Goal: Task Accomplishment & Management: Manage account settings

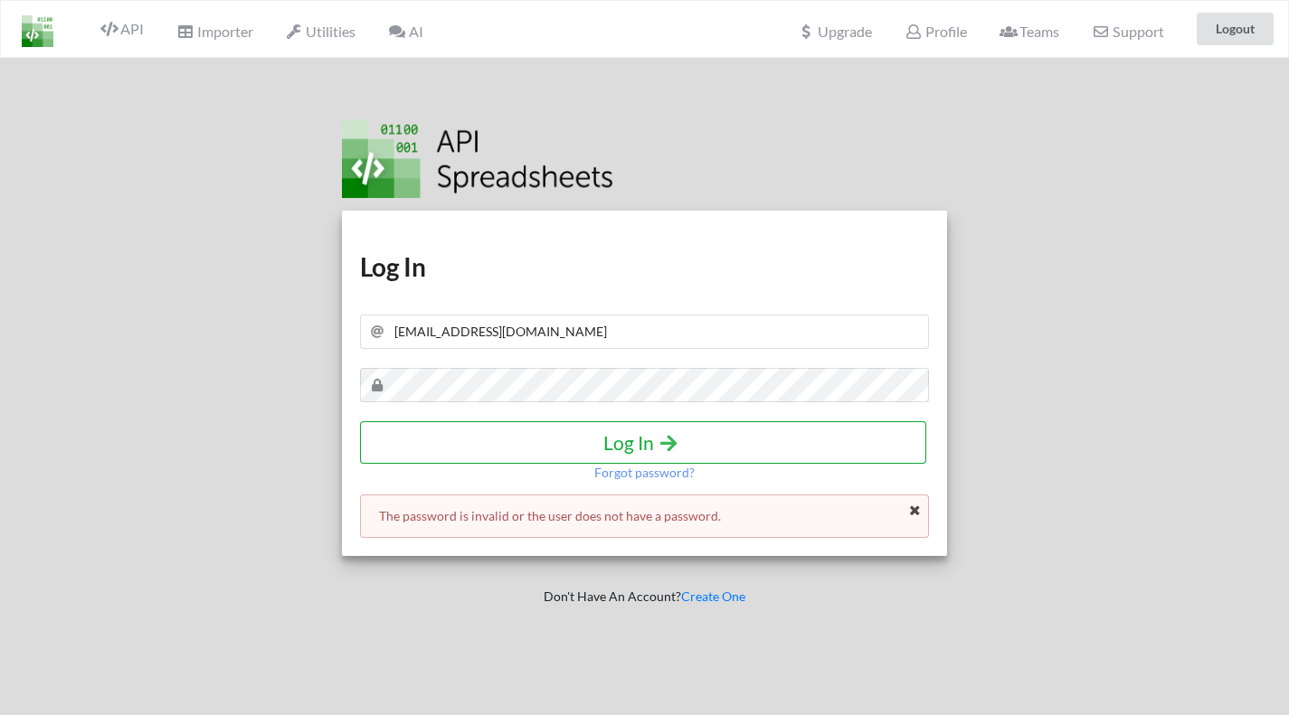
click at [605, 437] on h4 "Log In" at bounding box center [643, 442] width 528 height 23
click at [639, 466] on p "Forgot password?" at bounding box center [644, 473] width 100 height 18
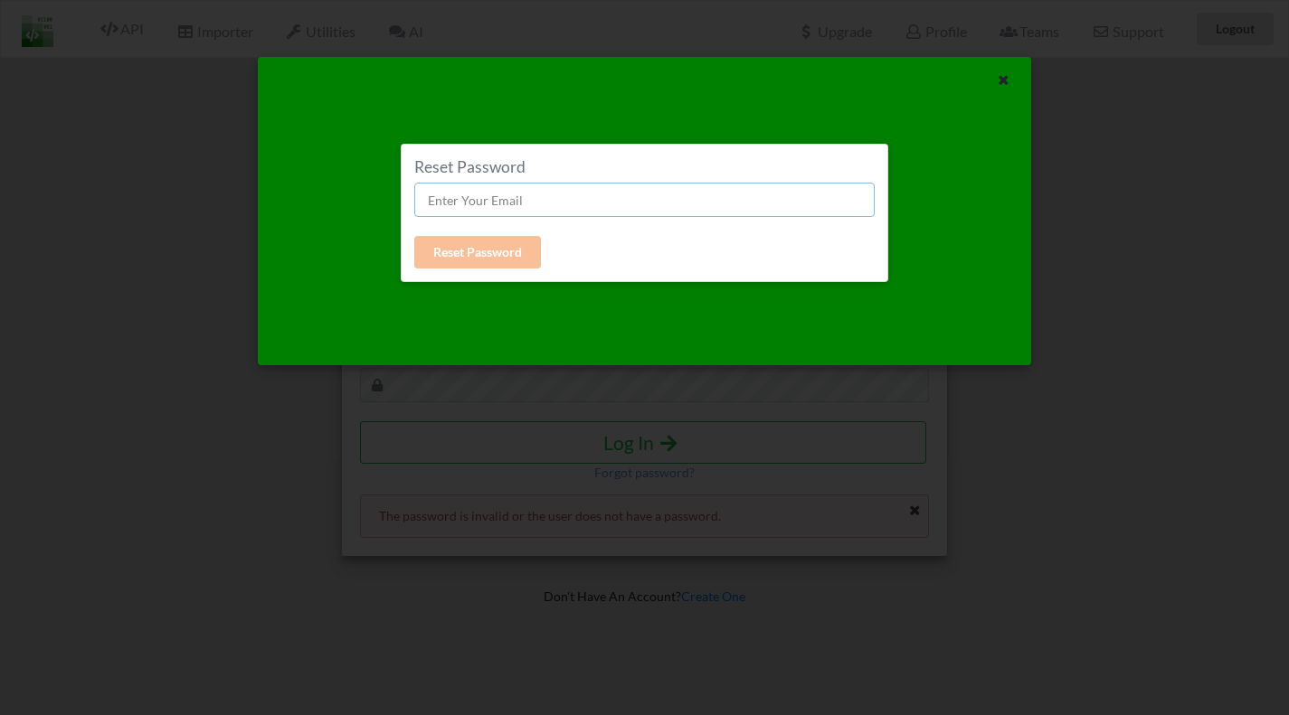
click at [448, 205] on input "text" at bounding box center [644, 200] width 460 height 34
type input "[EMAIL_ADDRESS][DOMAIN_NAME]"
click at [509, 252] on button "Reset Password" at bounding box center [477, 252] width 127 height 33
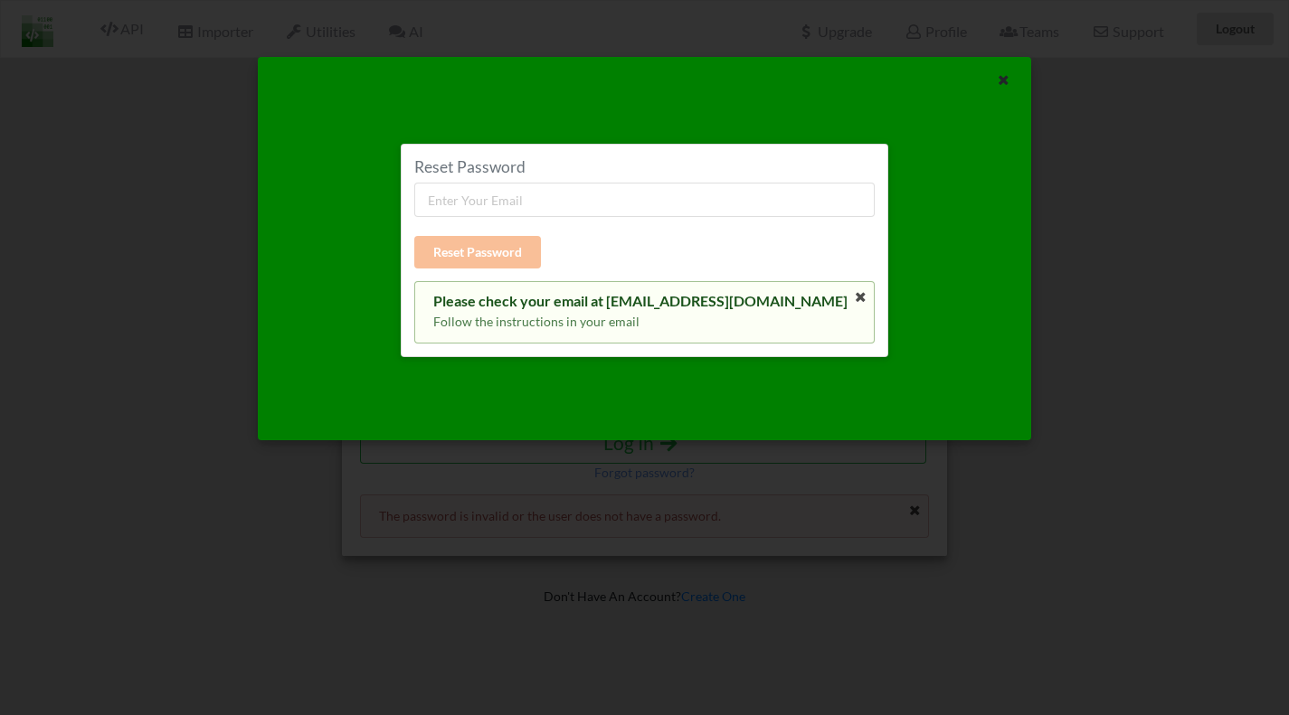
click at [614, 314] on p "Follow the instructions in your email" at bounding box center [644, 322] width 422 height 18
click at [1007, 78] on icon at bounding box center [1003, 77] width 15 height 13
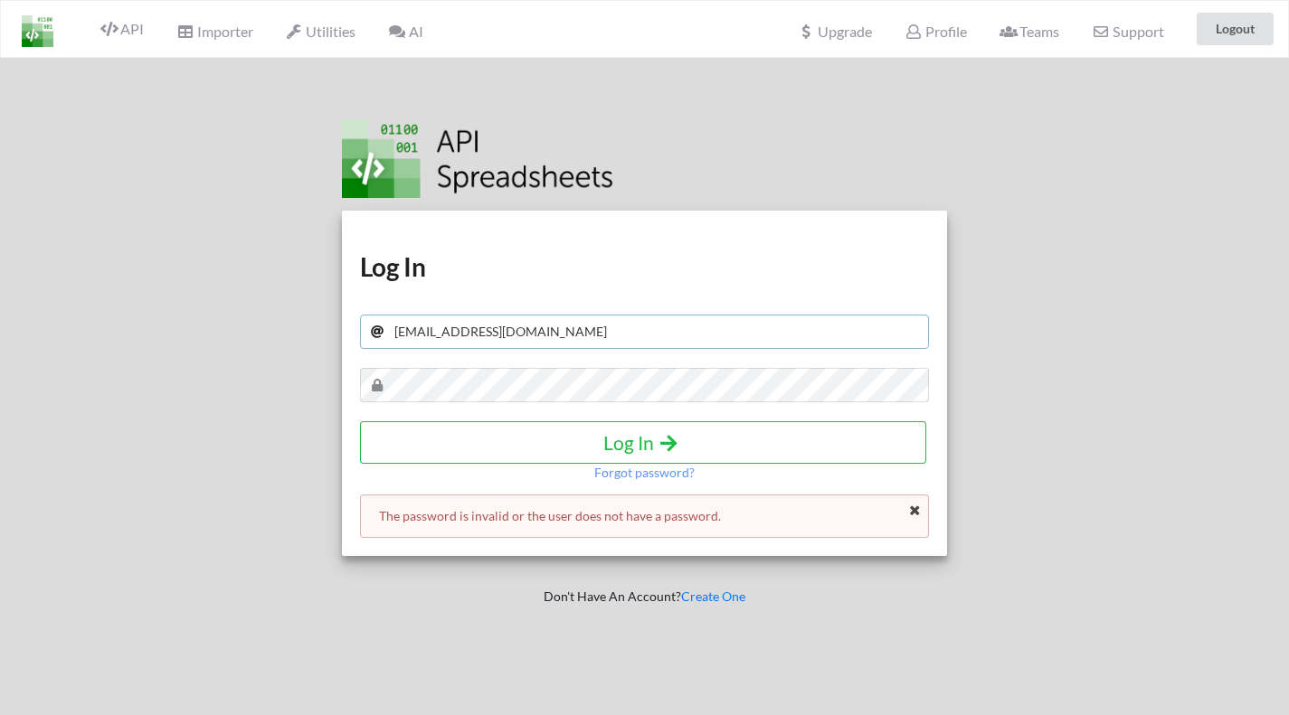
click at [669, 315] on input "[EMAIL_ADDRESS][DOMAIN_NAME]" at bounding box center [645, 332] width 570 height 34
click at [636, 449] on h4 "Log In" at bounding box center [643, 442] width 528 height 23
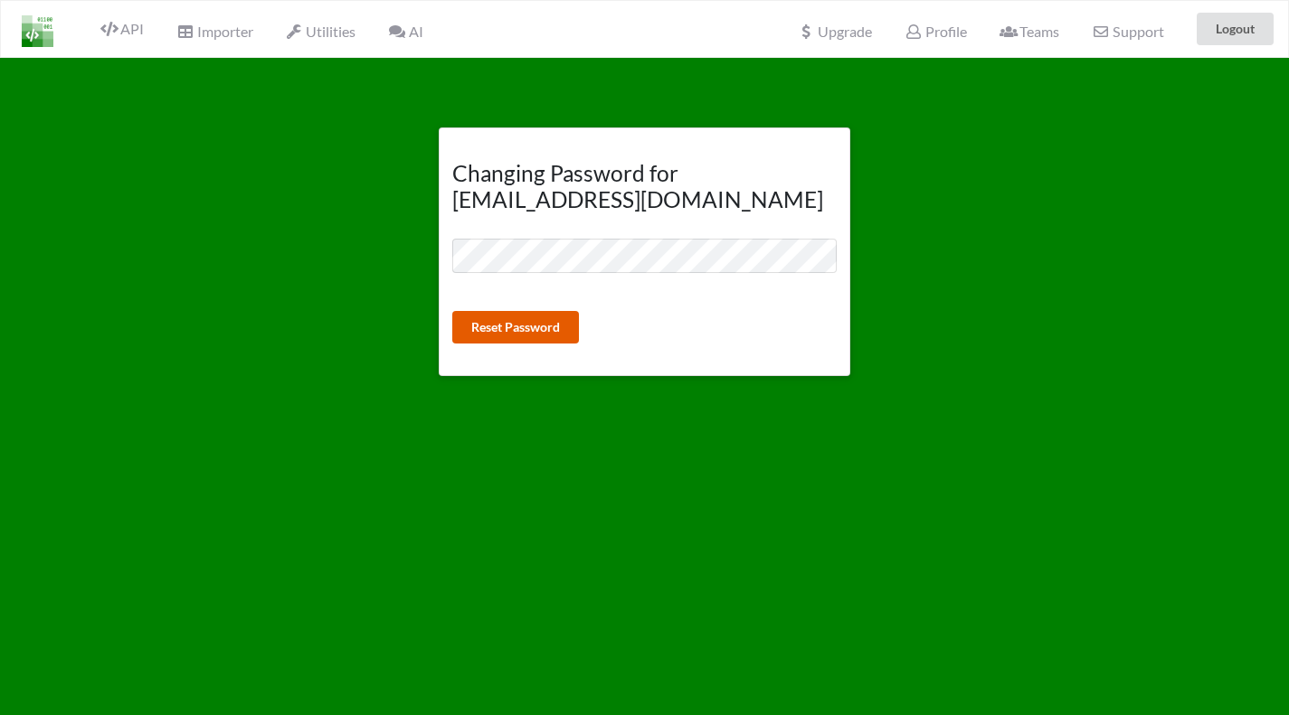
click at [521, 321] on button "Reset Password" at bounding box center [515, 327] width 127 height 33
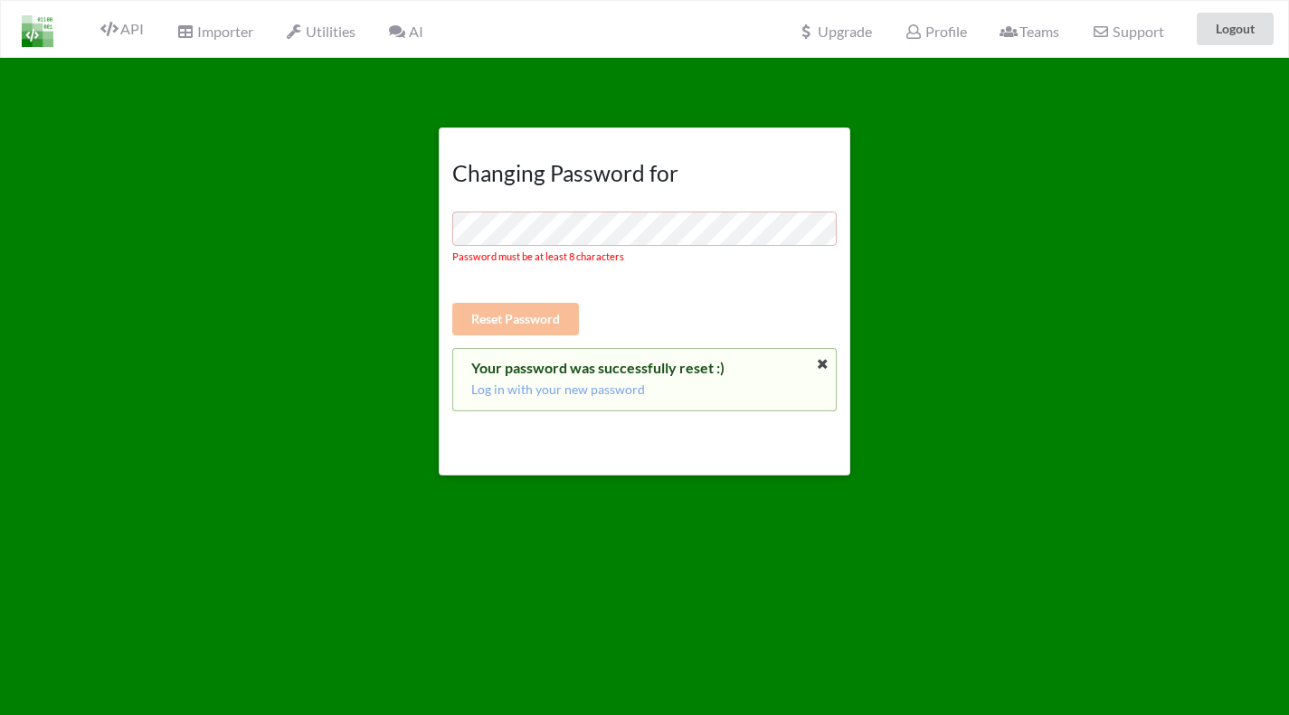
click at [517, 390] on p "Log in with your new password" at bounding box center [644, 390] width 346 height 18
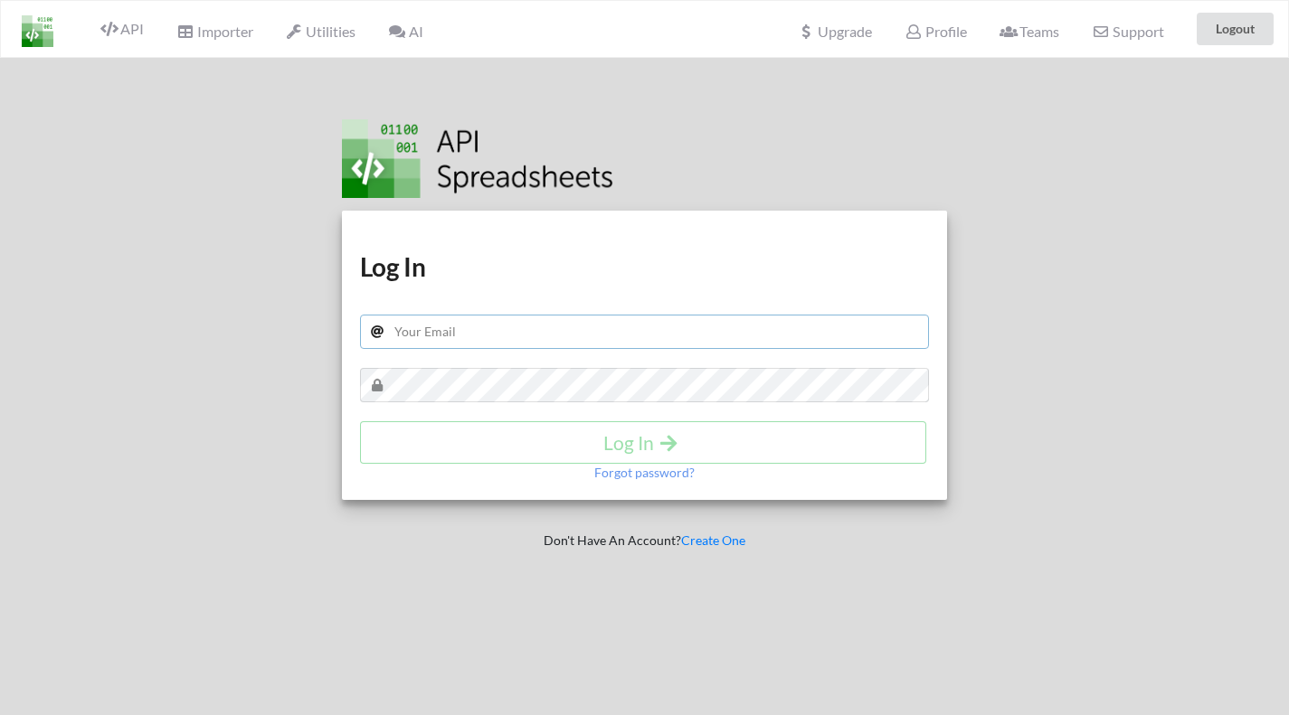
click at [503, 322] on input "text" at bounding box center [645, 332] width 570 height 34
type input "[EMAIL_ADDRESS][DOMAIN_NAME]"
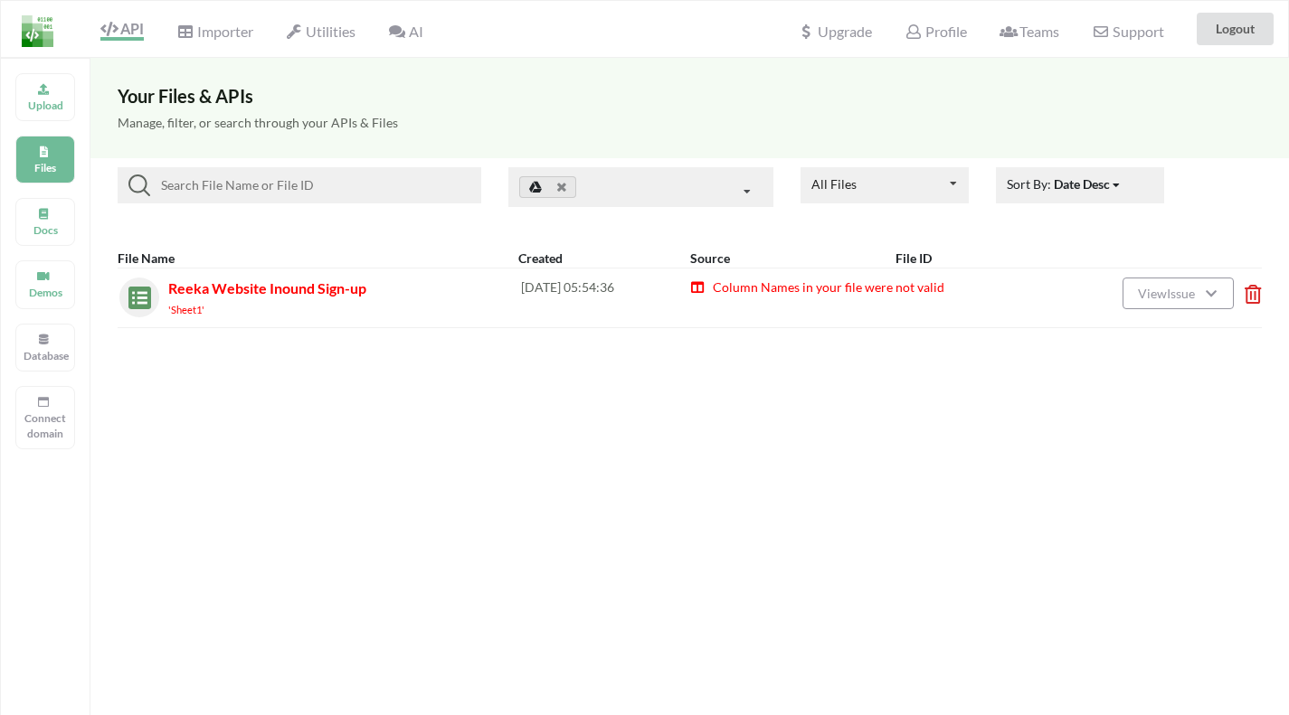
click at [226, 544] on div "Your Files & APIs Manage, filter, or search through your APIs & Files All Files…" at bounding box center [689, 415] width 1198 height 715
